Goal: Information Seeking & Learning: Find specific fact

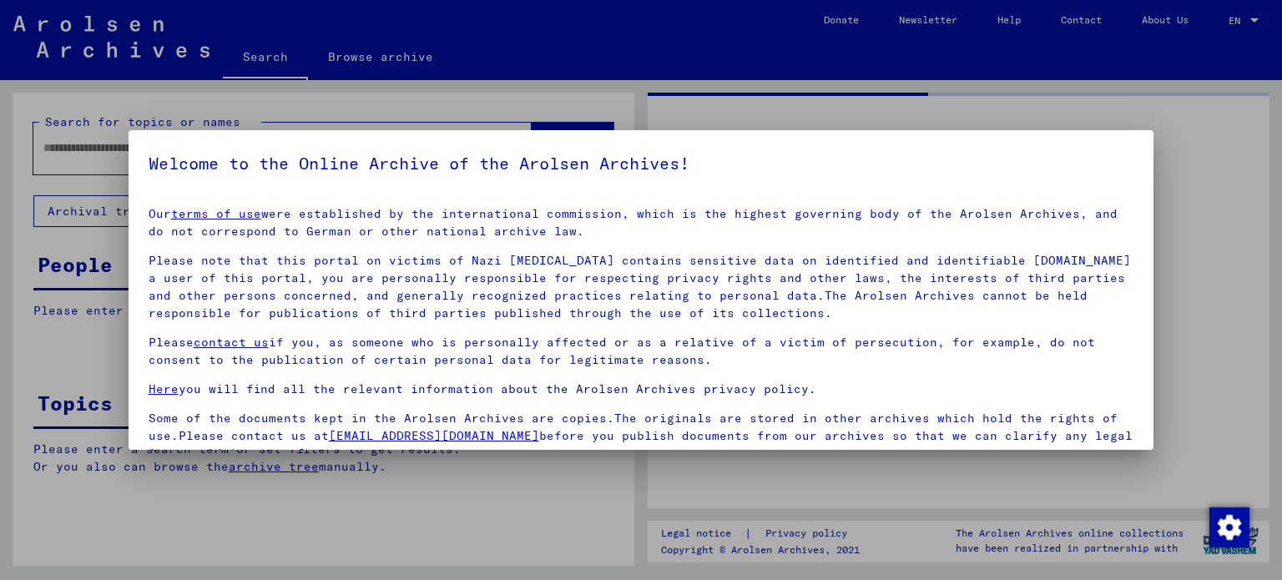
type input "********"
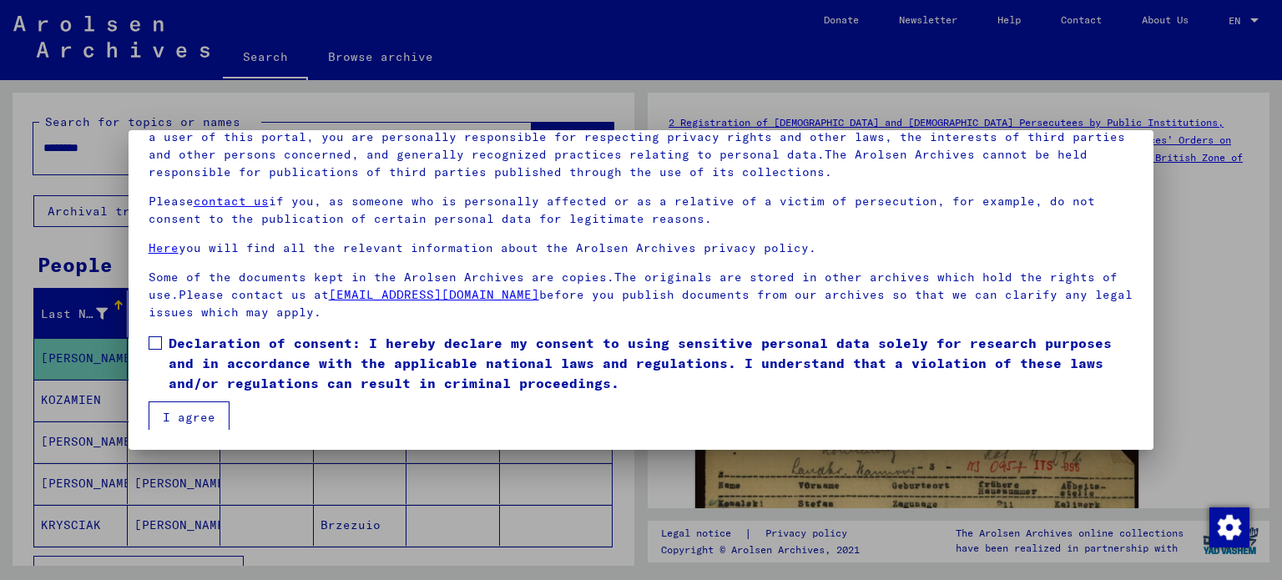
scroll to position [140, 0]
click at [157, 345] on span at bounding box center [155, 343] width 13 height 13
click at [175, 425] on button "I agree" at bounding box center [189, 418] width 81 height 32
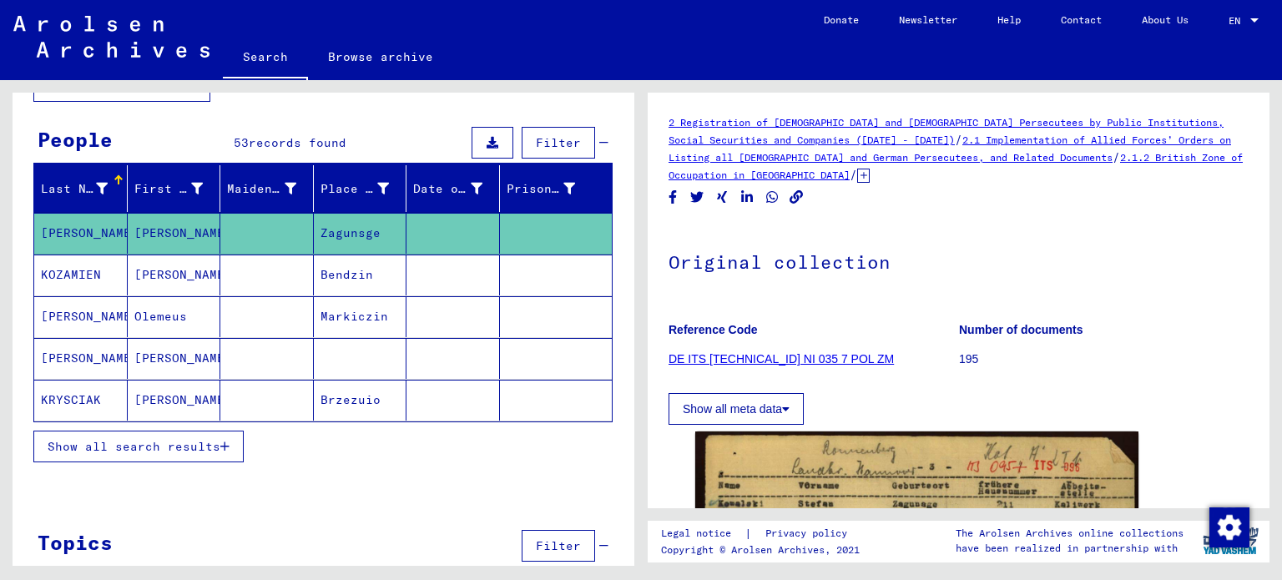
scroll to position [154, 0]
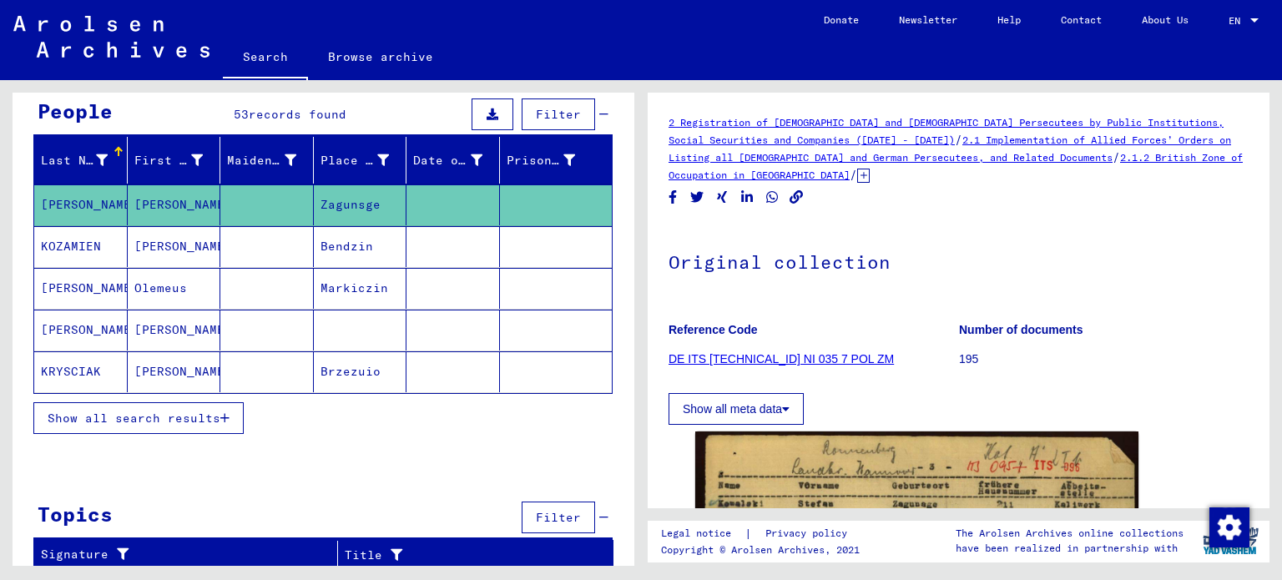
click at [200, 416] on span "Show all search results" at bounding box center [134, 417] width 173 height 15
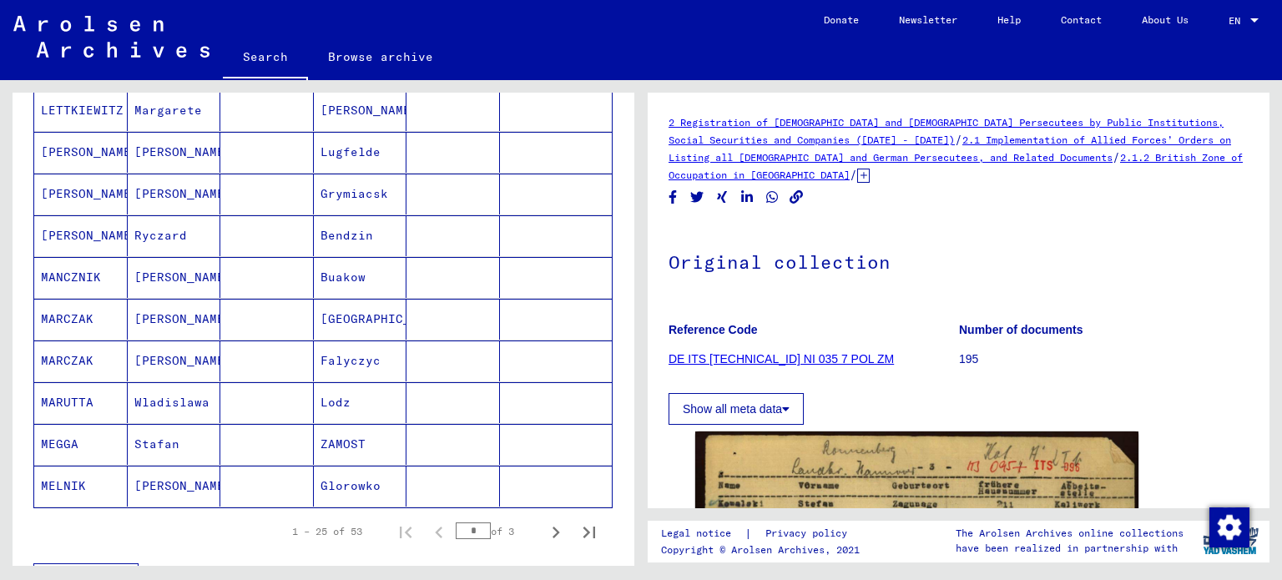
scroll to position [887, 0]
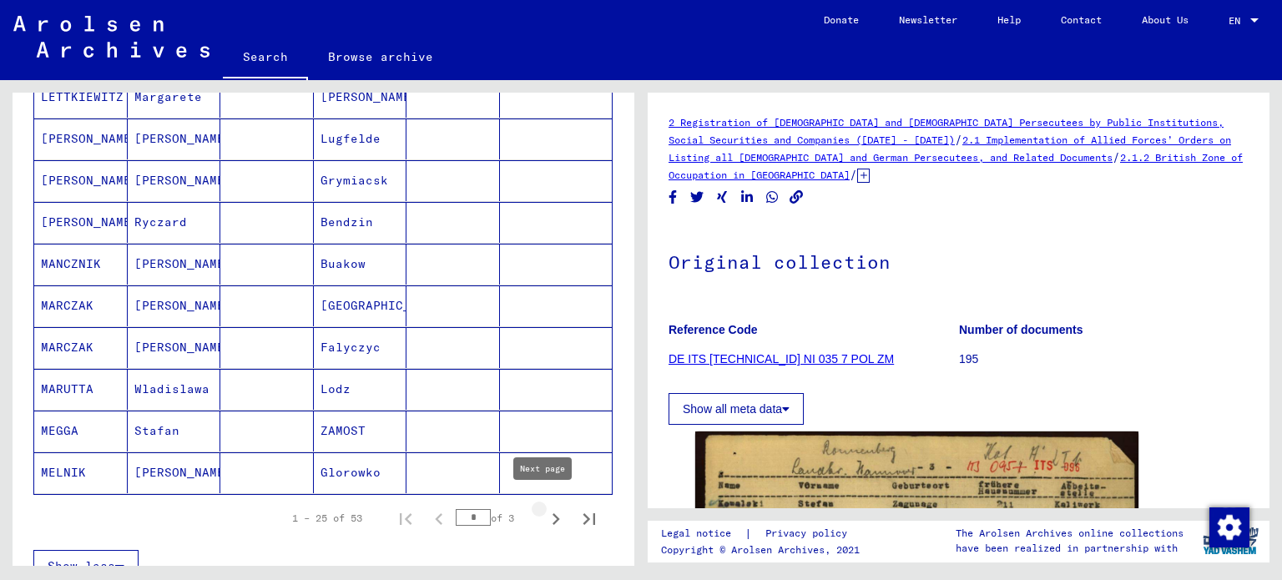
click at [544, 509] on icon "Next page" at bounding box center [555, 518] width 23 height 23
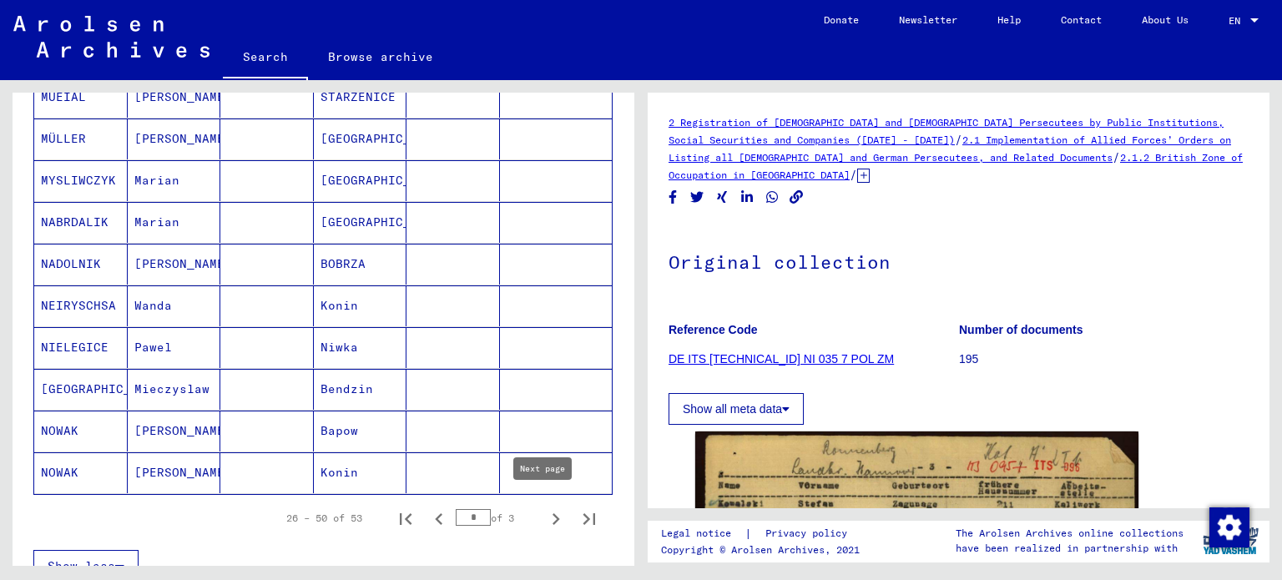
click at [545, 511] on icon "Next page" at bounding box center [555, 518] width 23 height 23
type input "*"
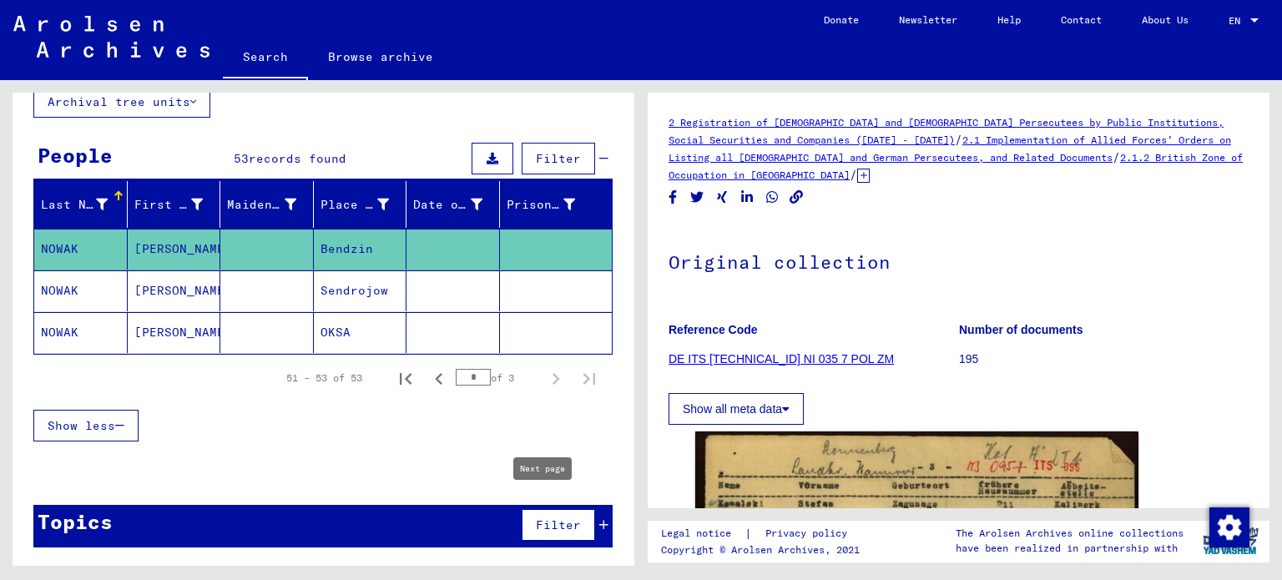
scroll to position [104, 0]
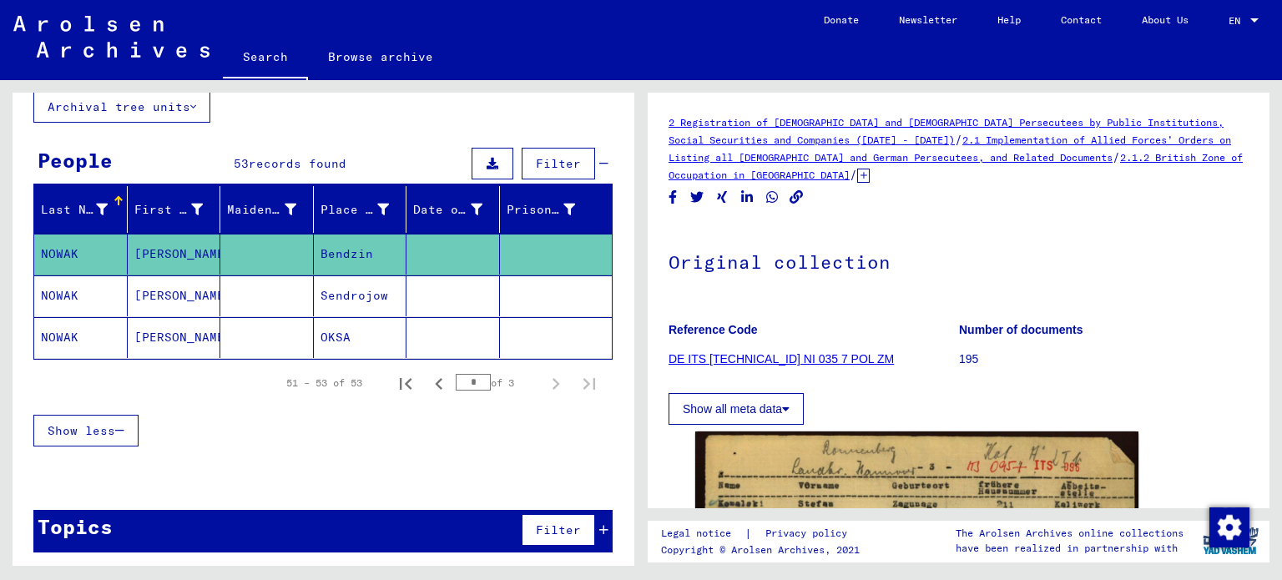
click at [195, 334] on mat-cell "[PERSON_NAME]" at bounding box center [174, 337] width 93 height 41
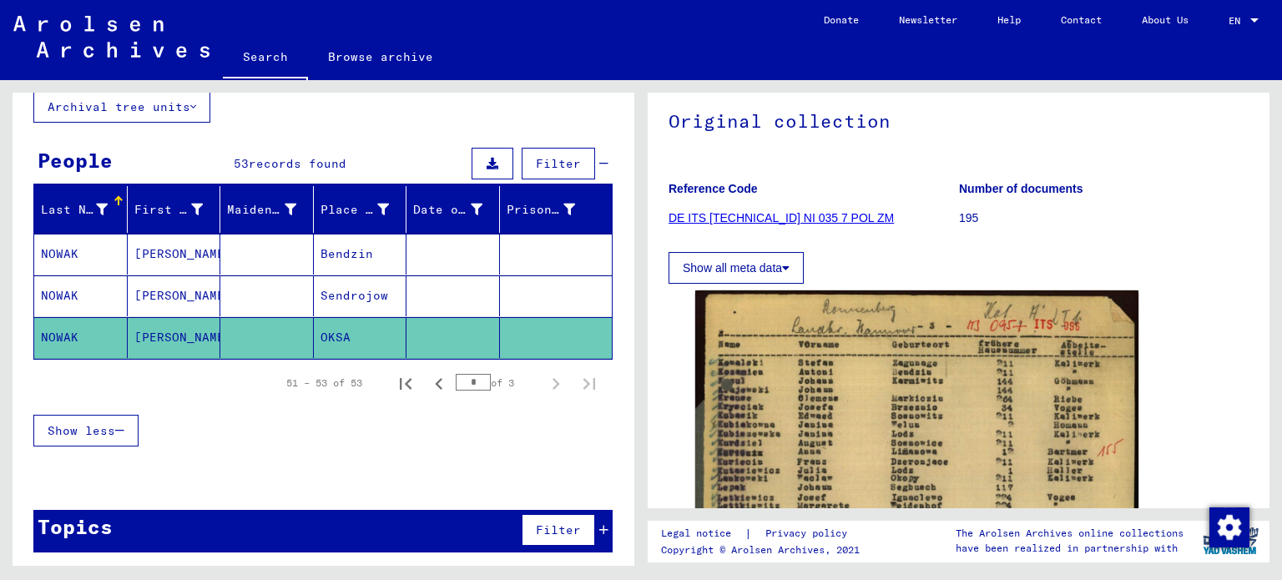
scroll to position [164, 0]
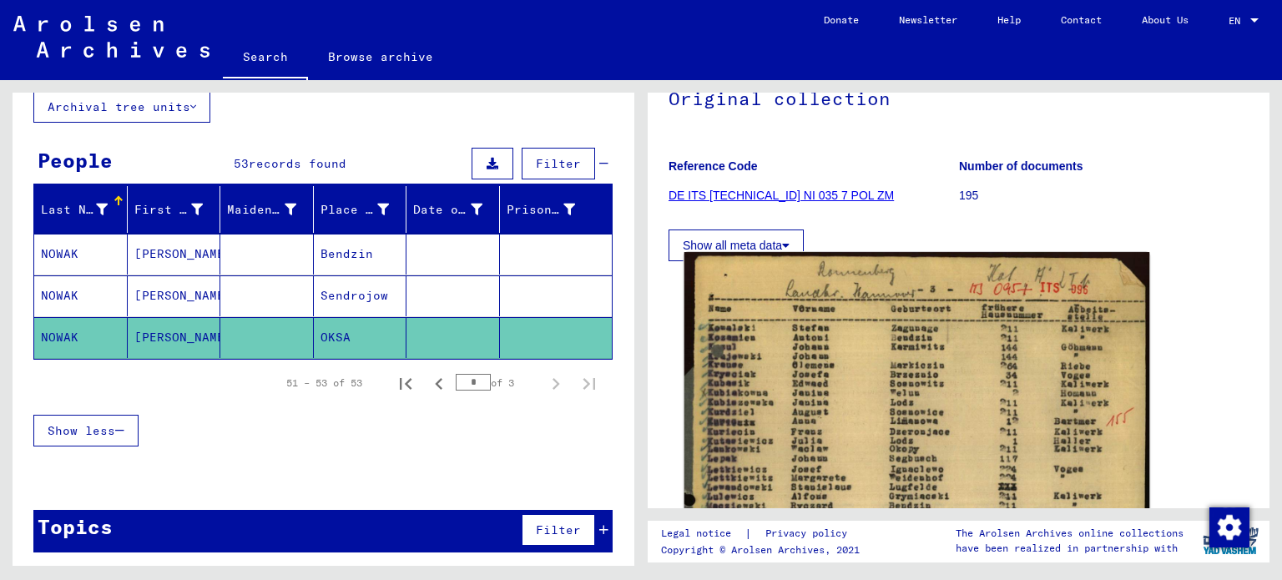
click at [858, 327] on img at bounding box center [917, 576] width 466 height 649
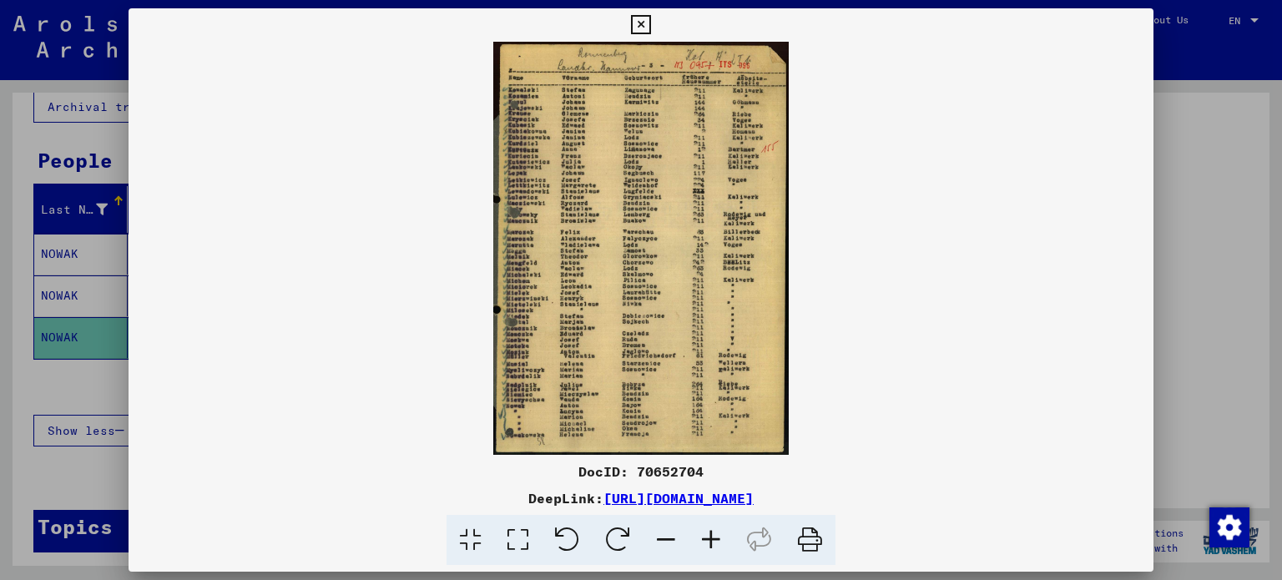
click at [637, 28] on icon at bounding box center [640, 25] width 19 height 20
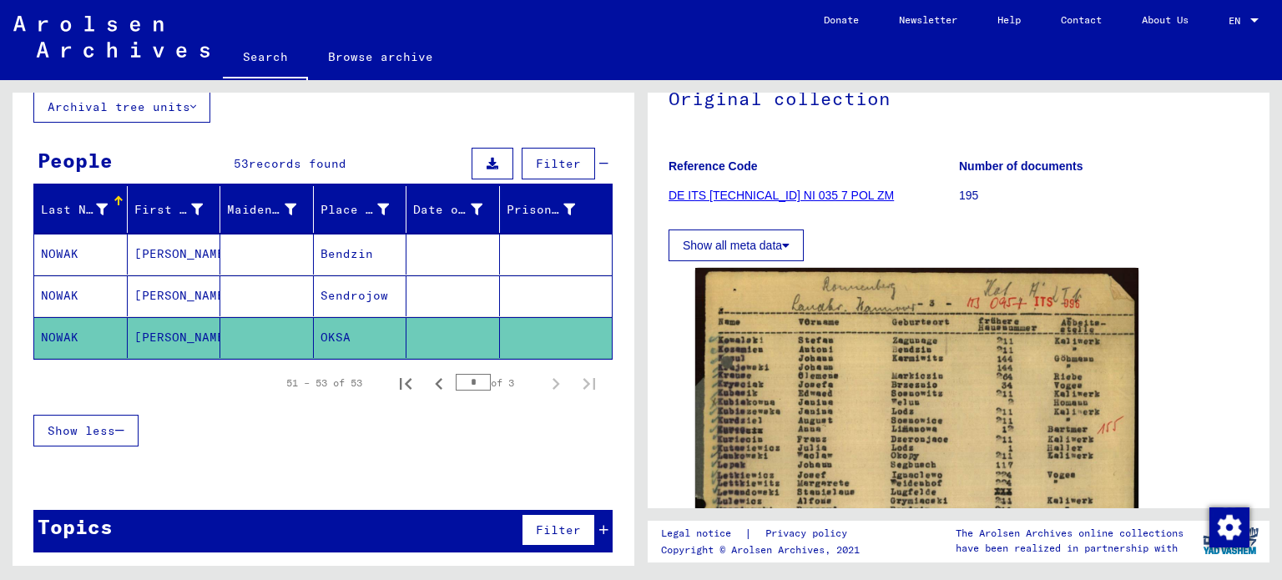
click at [184, 329] on mat-cell "[PERSON_NAME]" at bounding box center [174, 337] width 93 height 41
click at [747, 189] on link "DE ITS [TECHNICAL_ID] NI 035 7 POL ZM" at bounding box center [780, 195] width 225 height 13
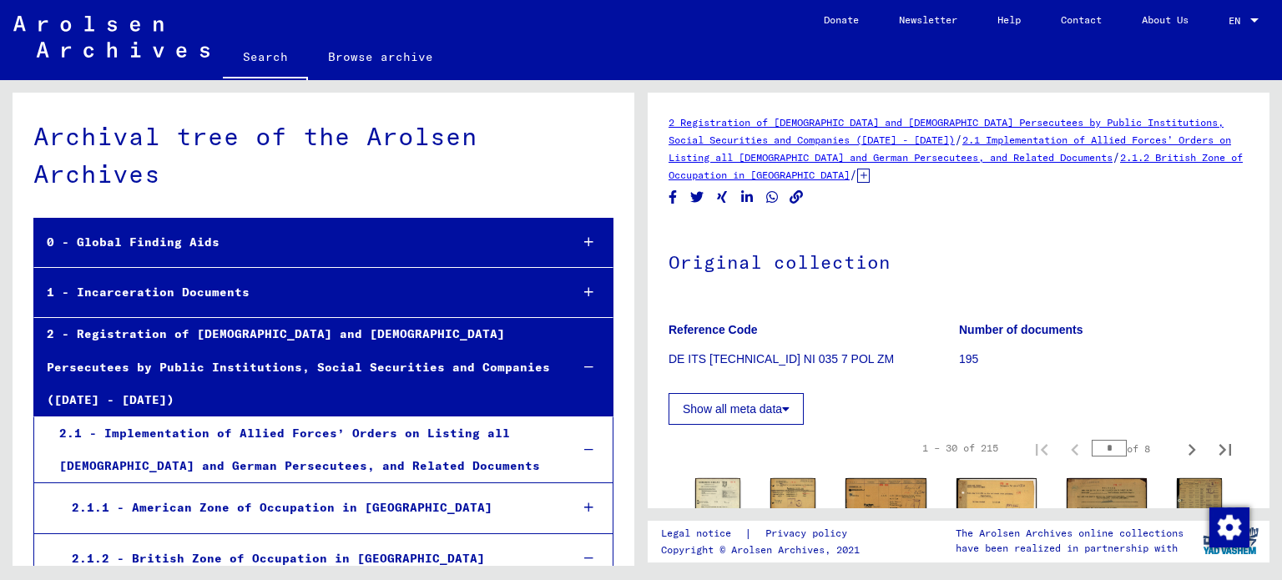
scroll to position [4391, 0]
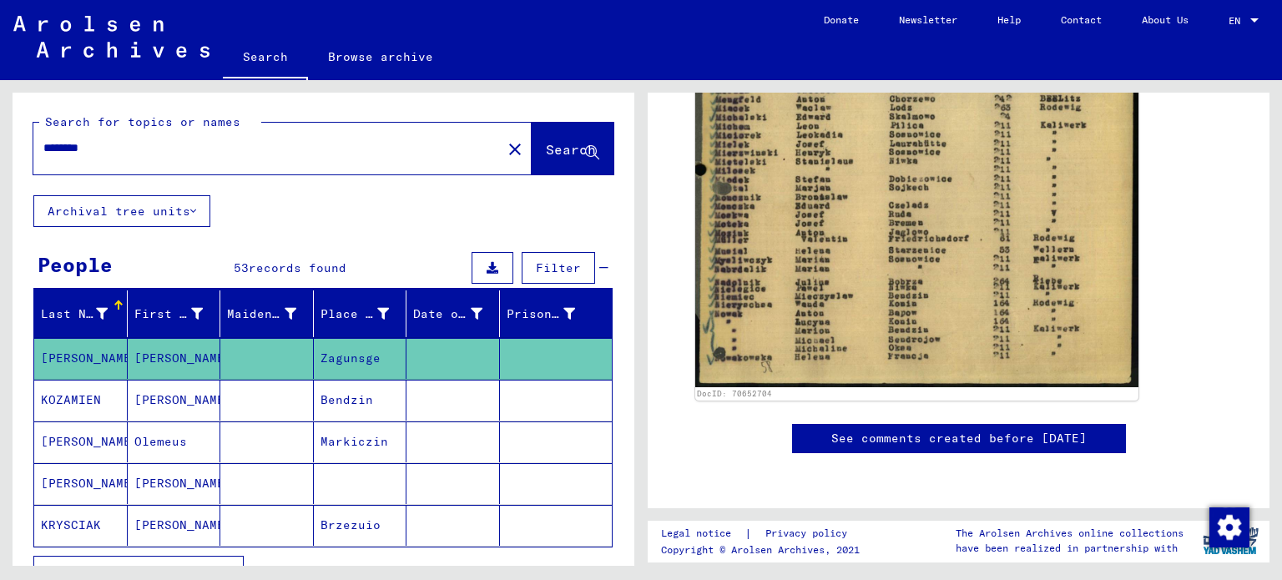
scroll to position [771, 0]
